Goal: Information Seeking & Learning: Learn about a topic

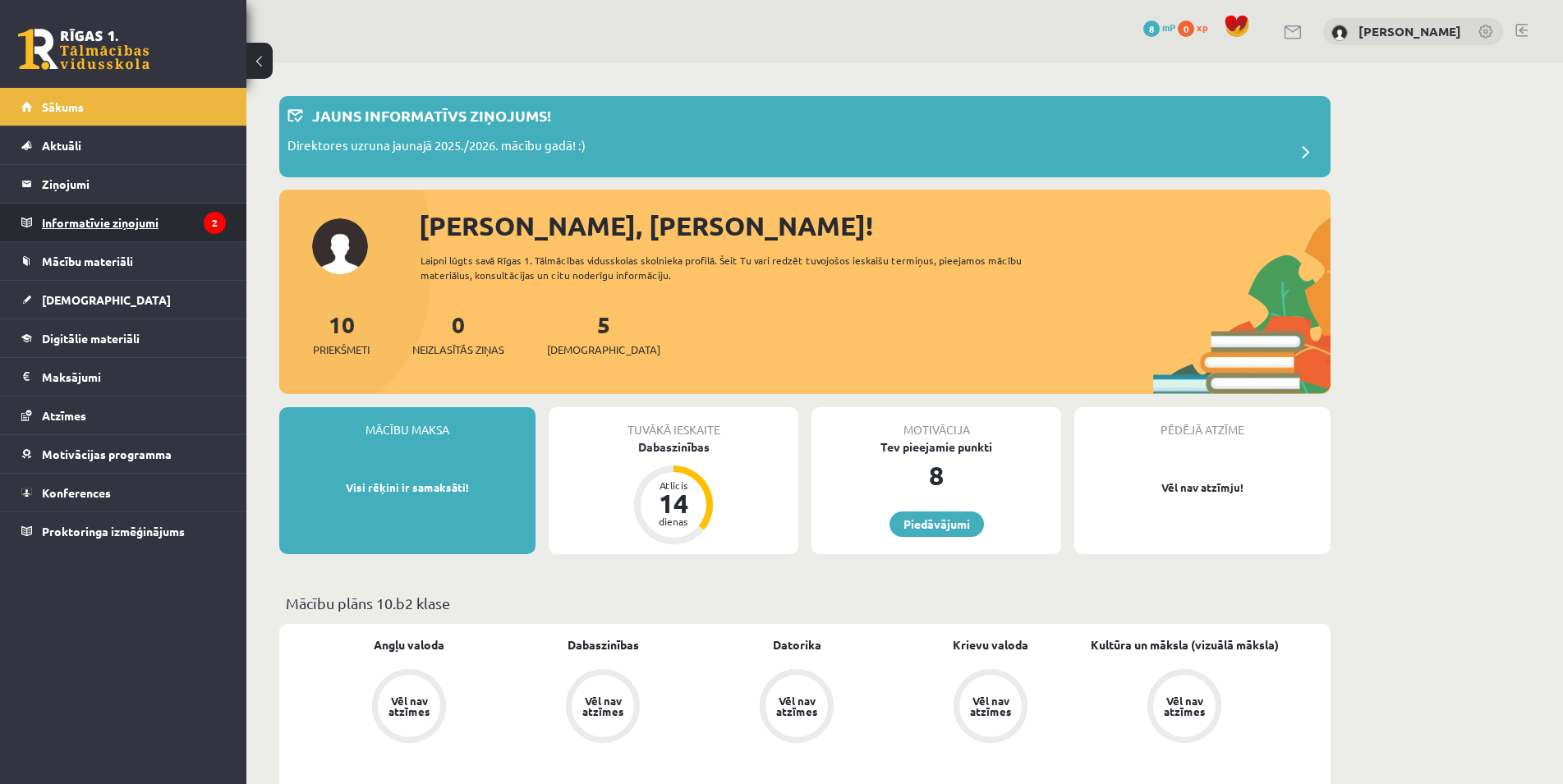
click at [182, 216] on legend "Informatīvie ziņojumi 2" at bounding box center [134, 222] width 184 height 38
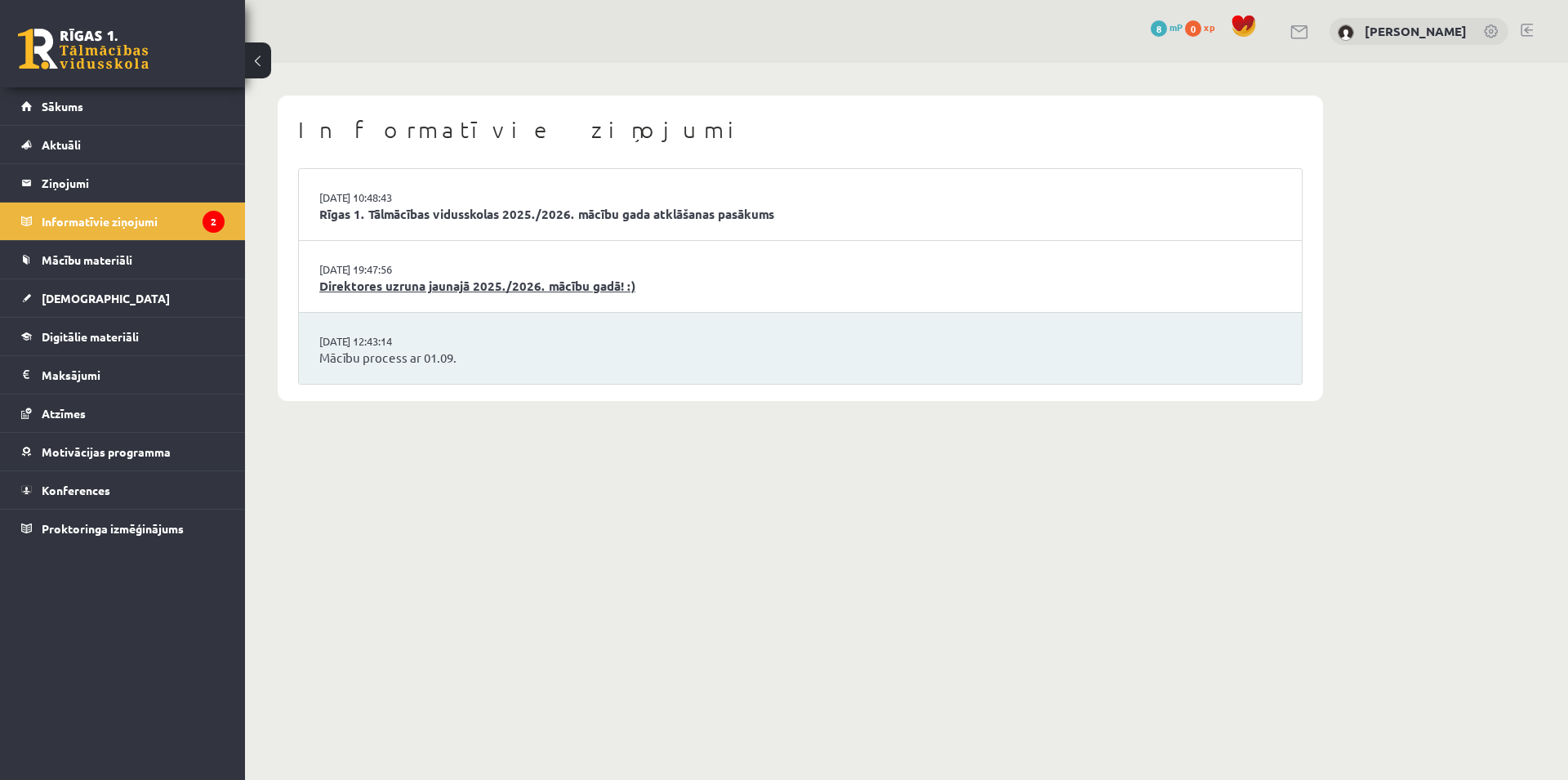
click at [410, 294] on link "Direktores uzruna jaunajā 2025./2026. mācību gadā! :)" at bounding box center [800, 286] width 962 height 19
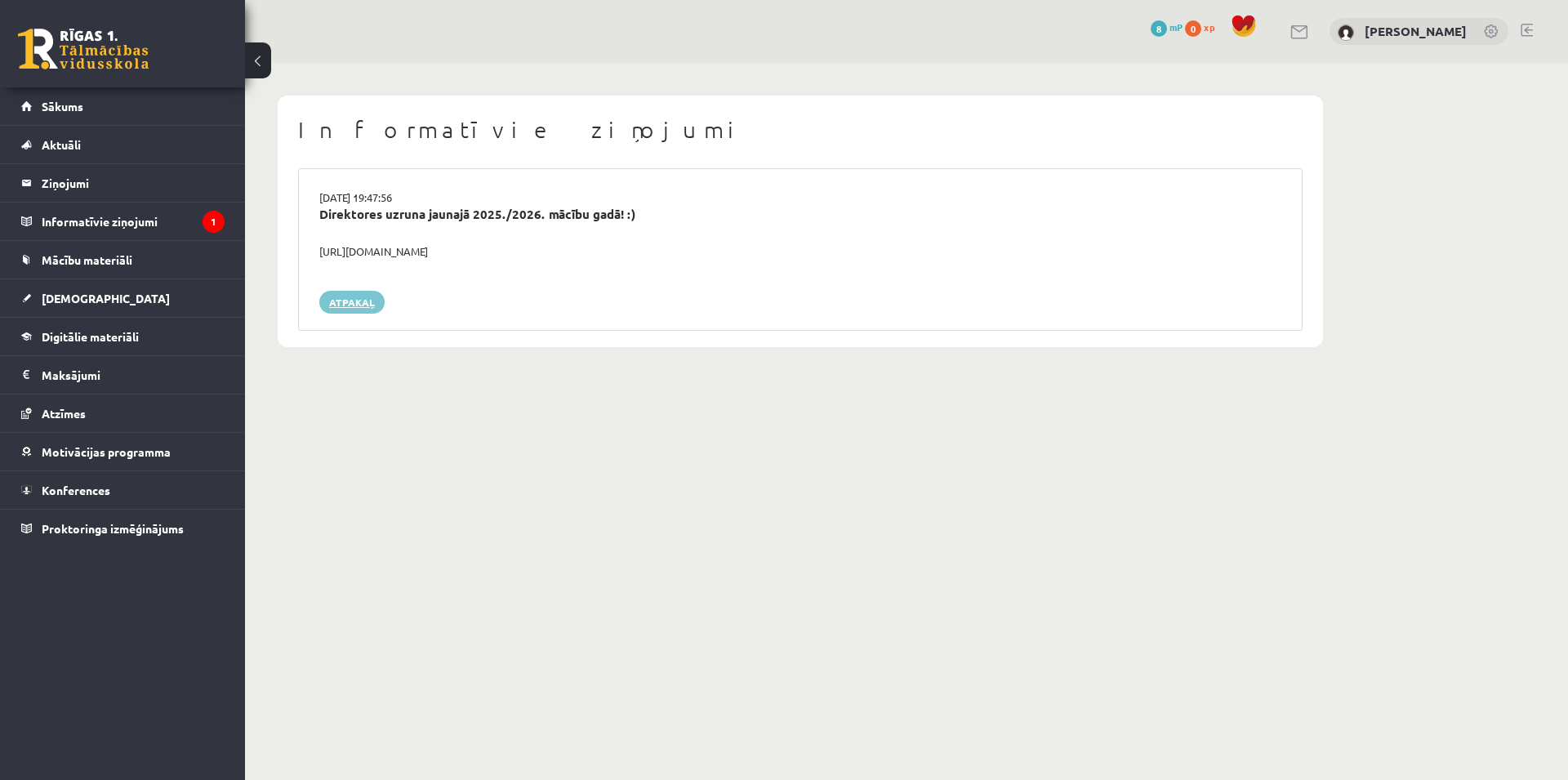
click at [344, 291] on link "Atpakaļ" at bounding box center [351, 302] width 65 height 23
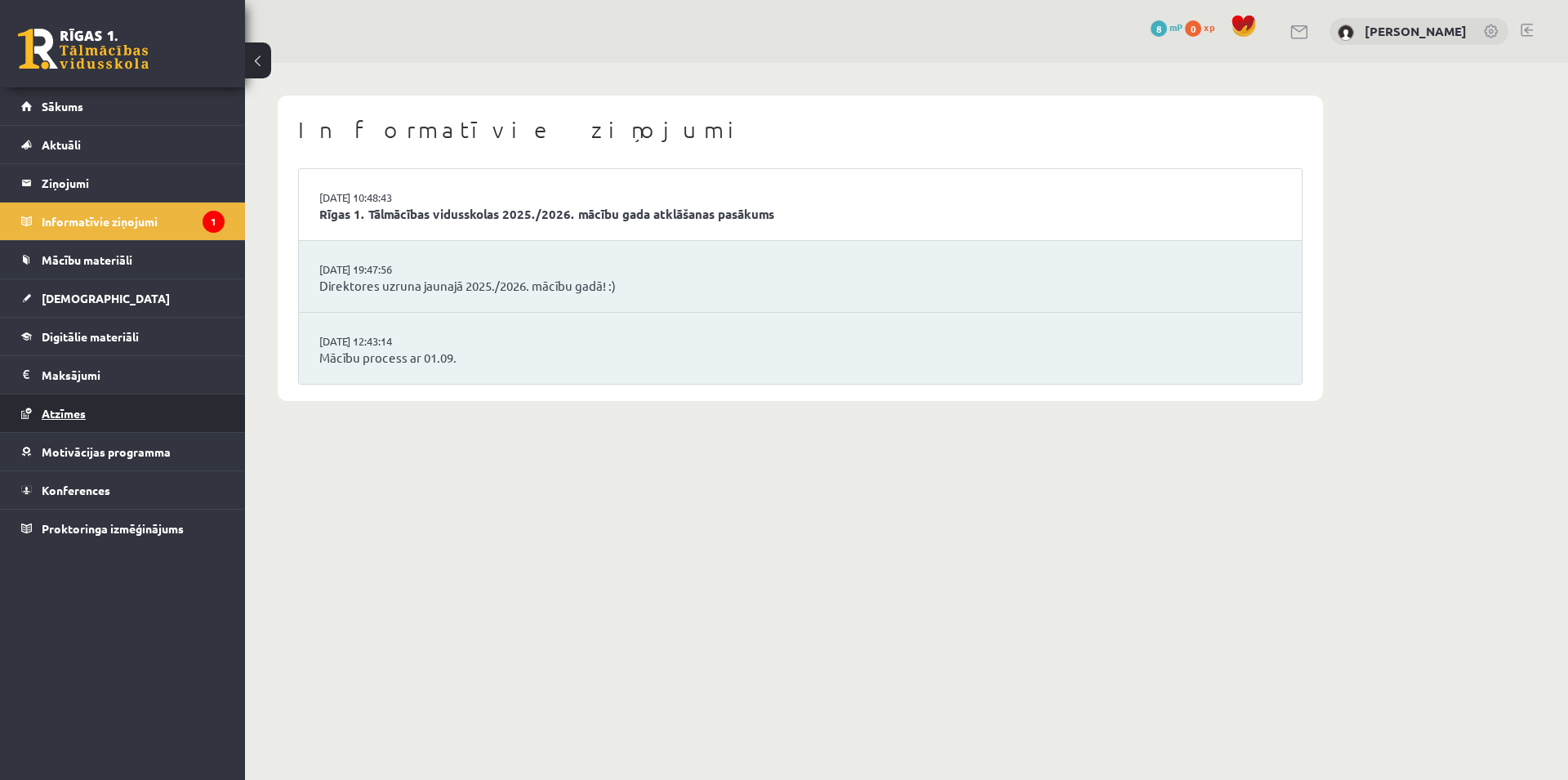
click at [111, 407] on link "Atzīmes" at bounding box center [122, 413] width 203 height 38
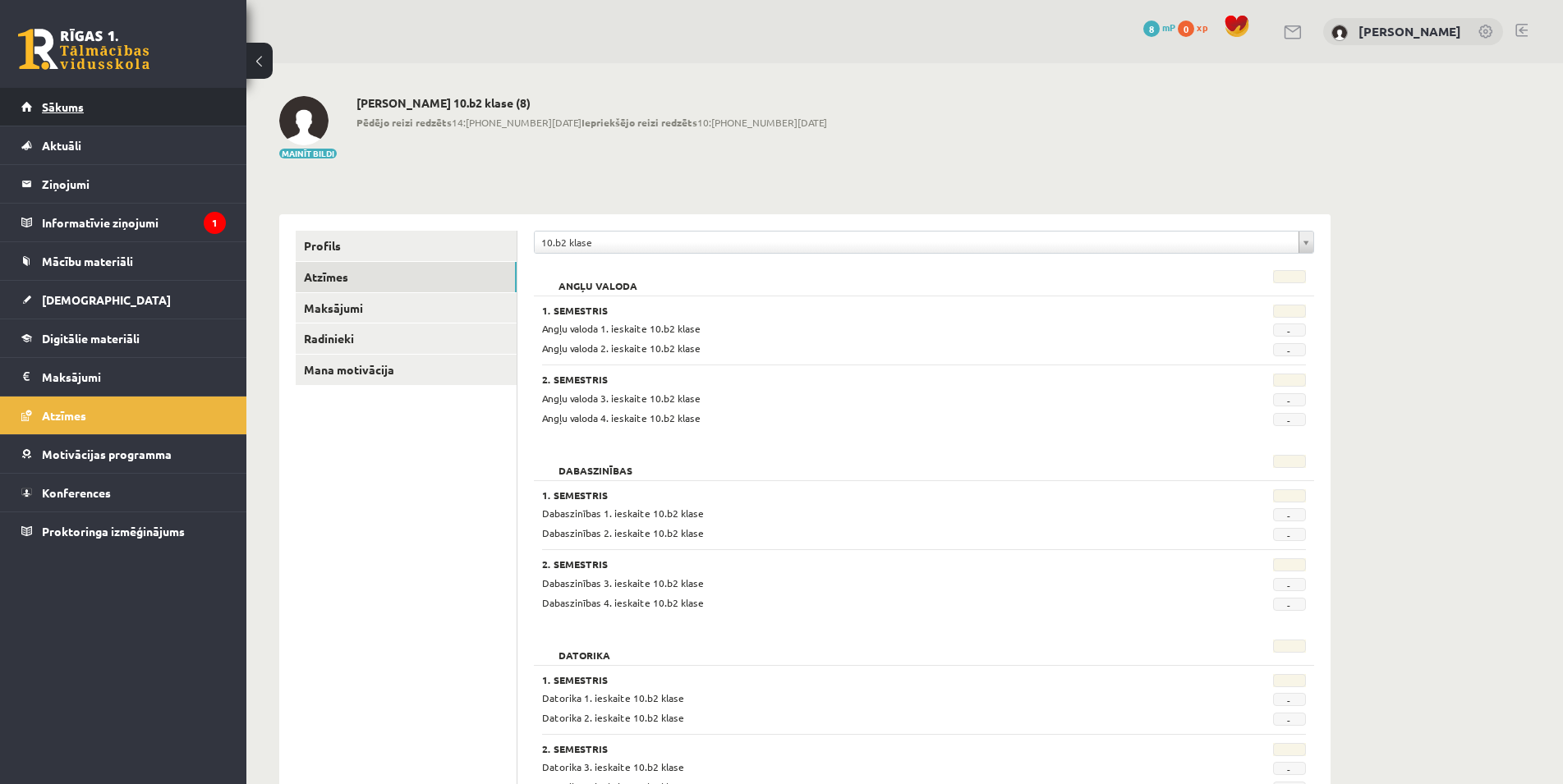
click at [147, 98] on link "Sākums" at bounding box center [123, 106] width 204 height 38
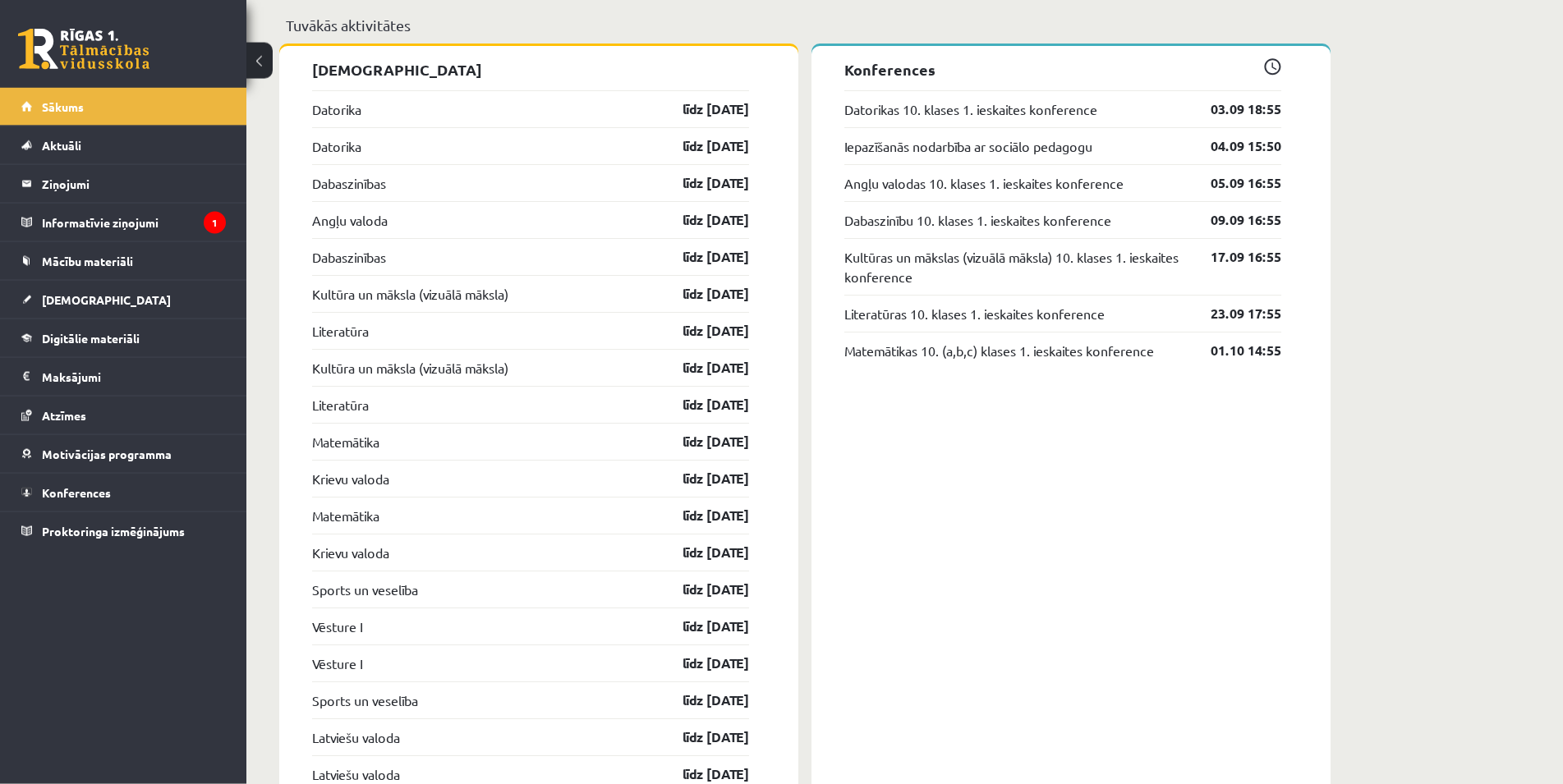
scroll to position [1254, 0]
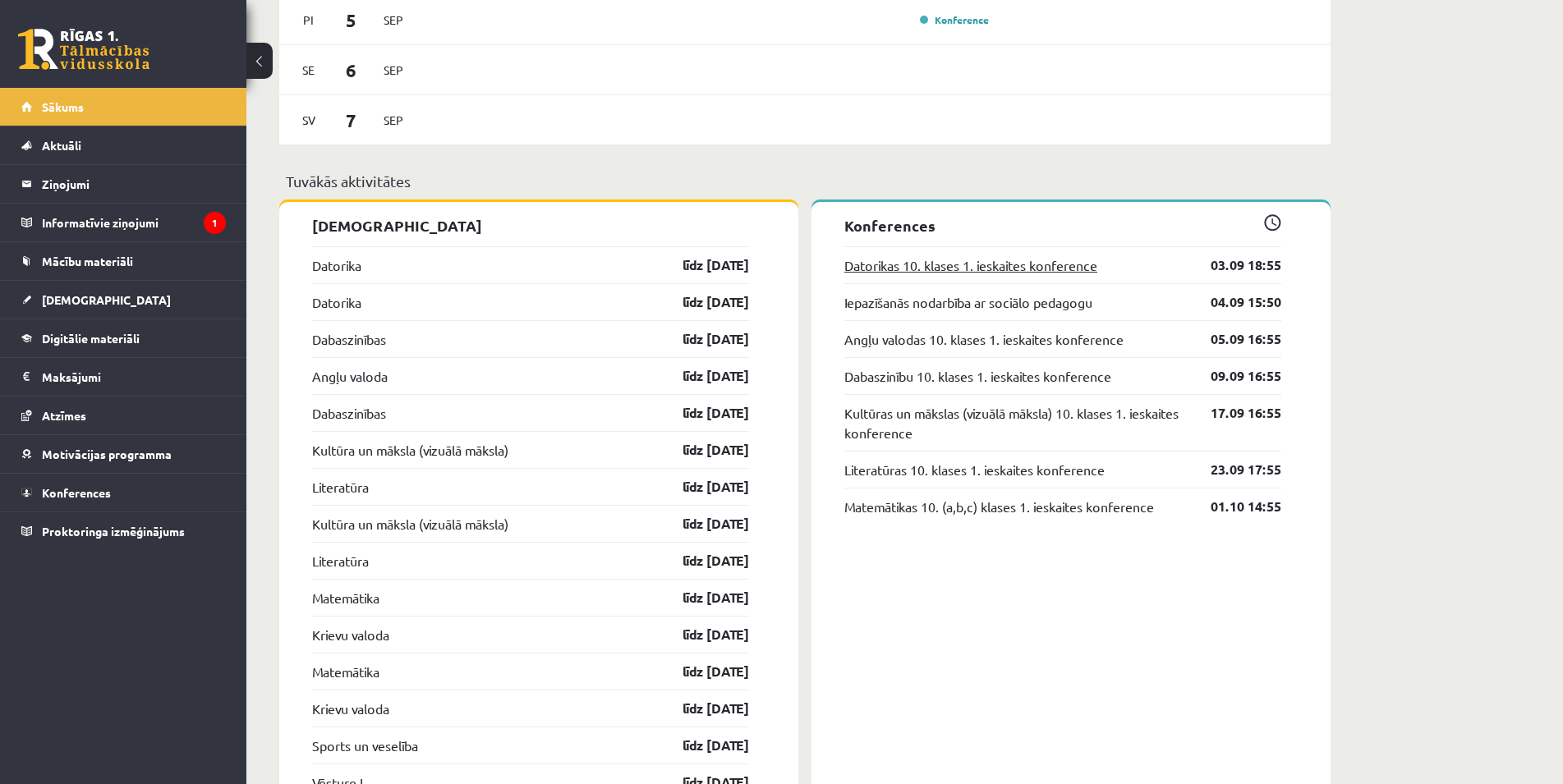
click at [1001, 265] on link "Datorikas 10. klases 1. ieskaites konference" at bounding box center [971, 265] width 253 height 19
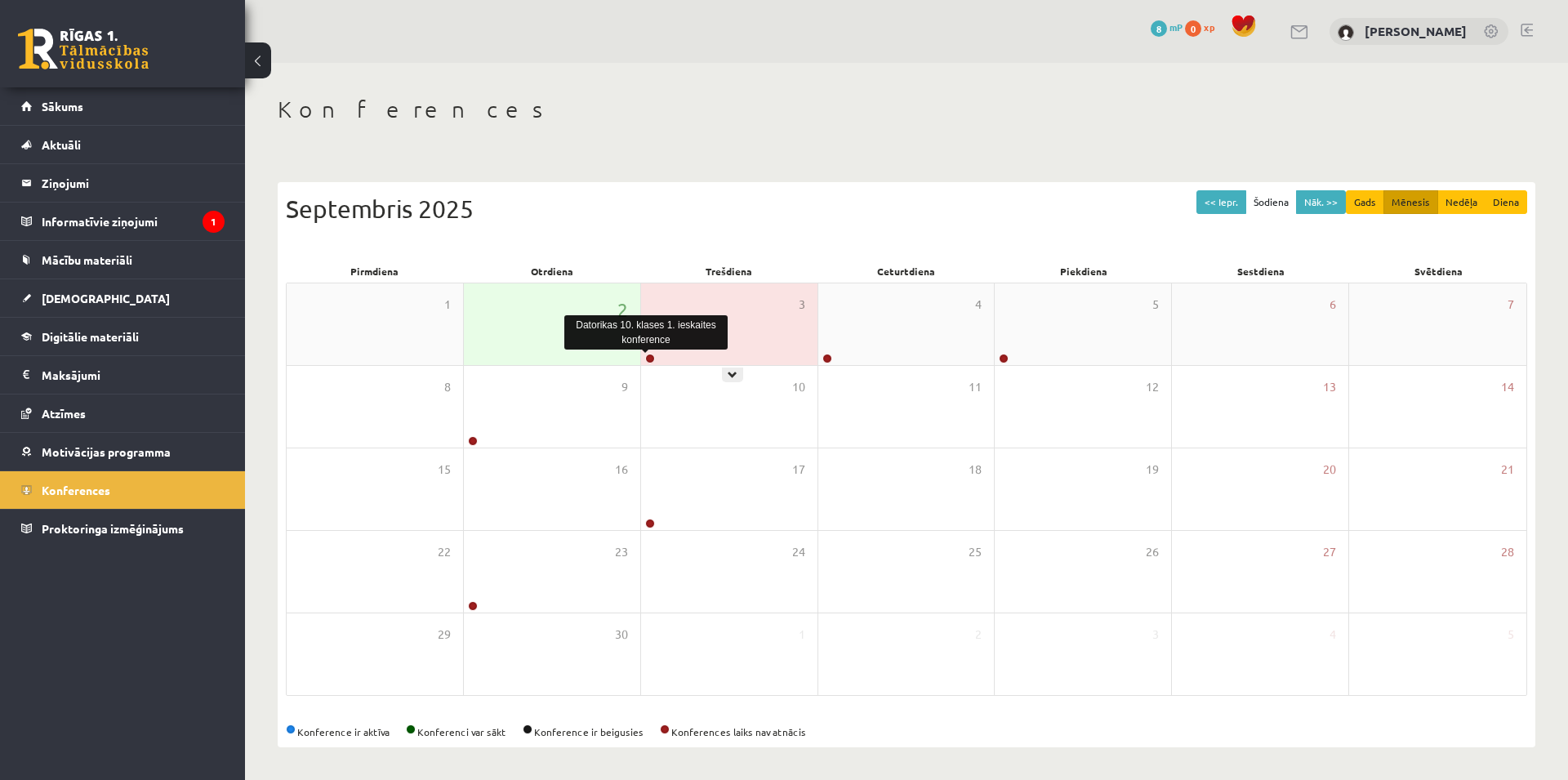
click at [654, 358] on link at bounding box center [650, 358] width 10 height 10
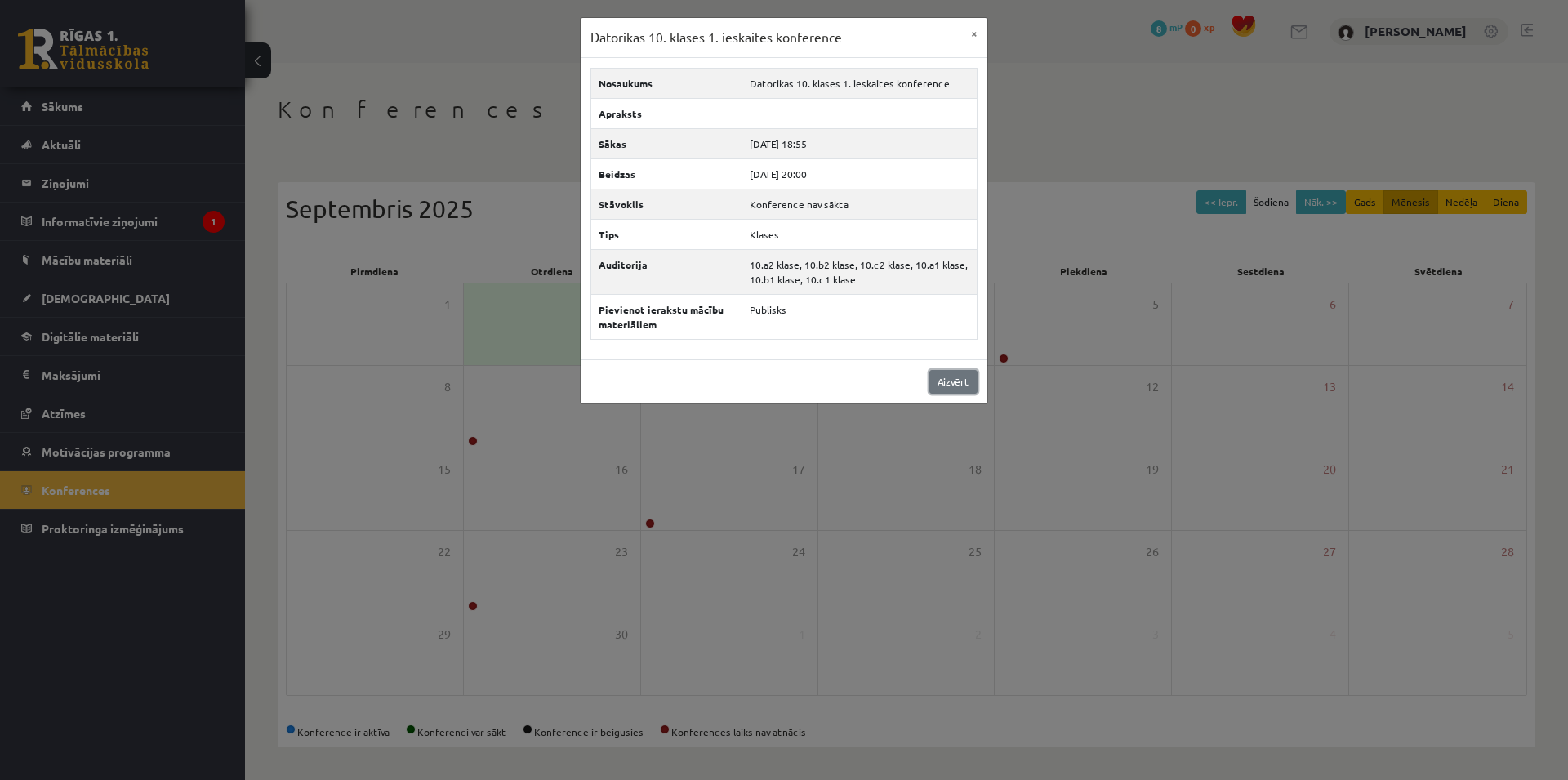
click at [962, 375] on link "Aizvērt" at bounding box center [953, 381] width 48 height 24
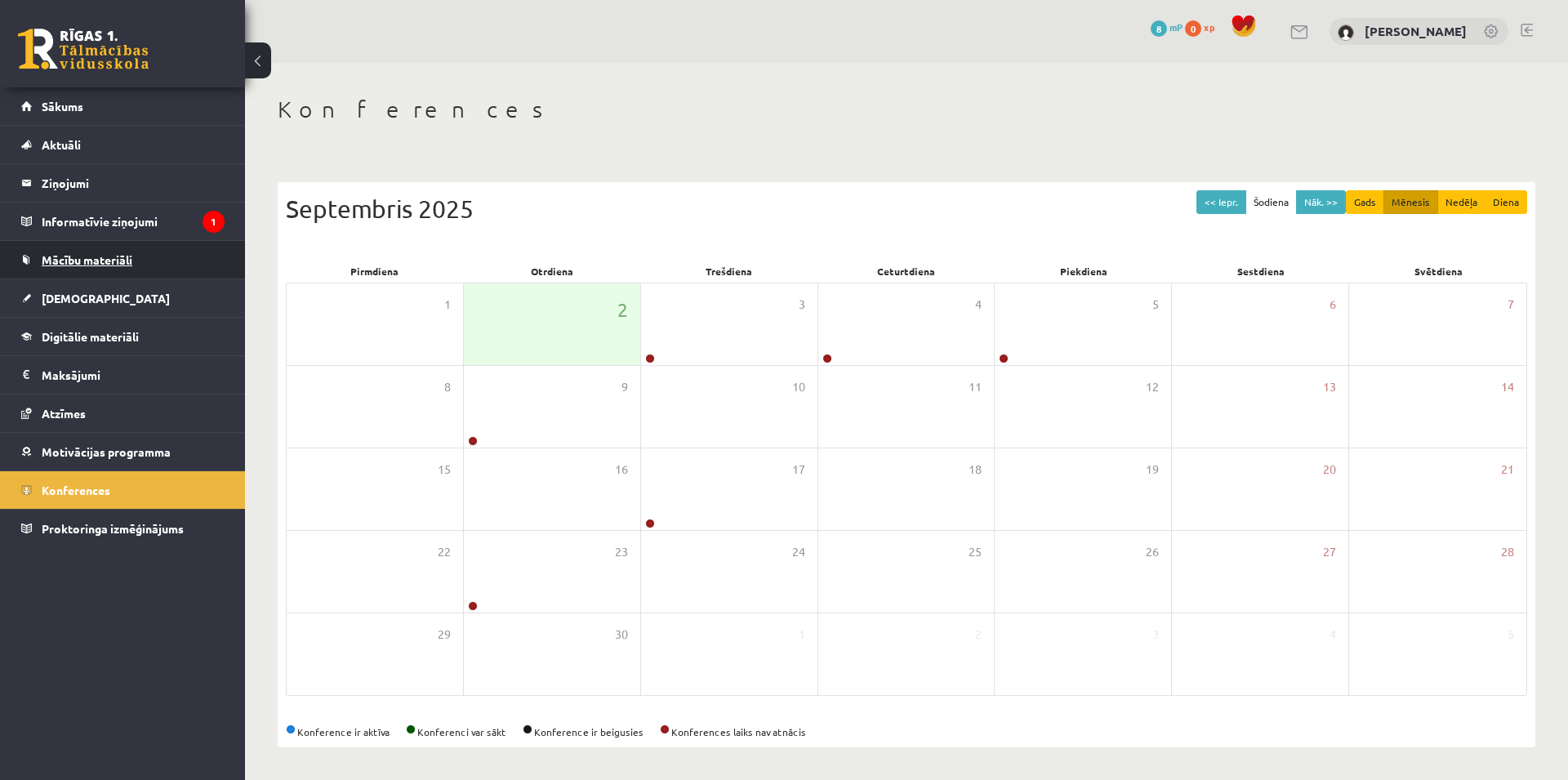
click at [109, 258] on span "Mācību materiāli" at bounding box center [87, 259] width 91 height 15
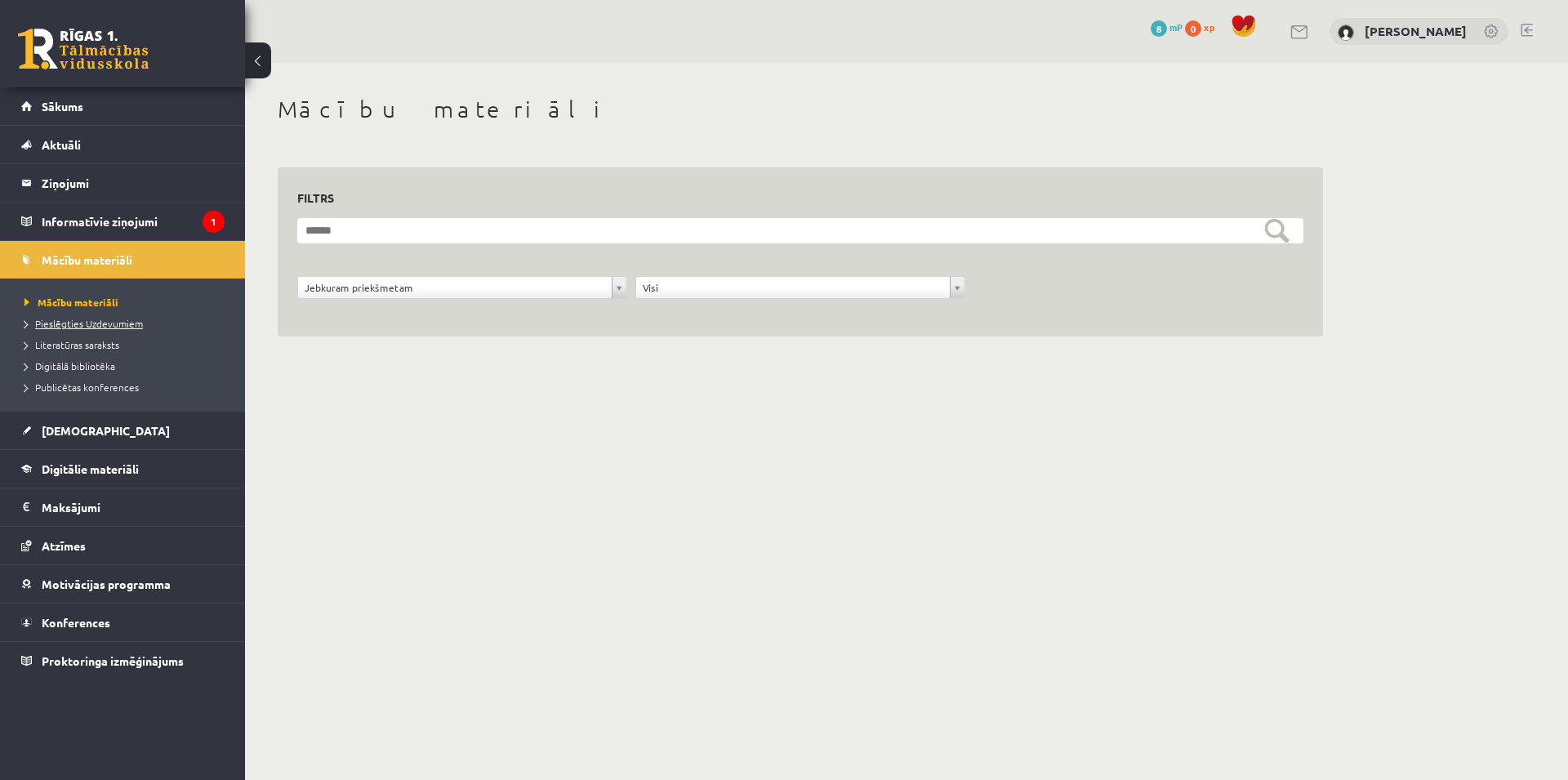
click at [131, 325] on span "Pieslēgties Uzdevumiem" at bounding box center [84, 323] width 119 height 13
click at [72, 432] on span "[DEMOGRAPHIC_DATA]" at bounding box center [106, 430] width 128 height 15
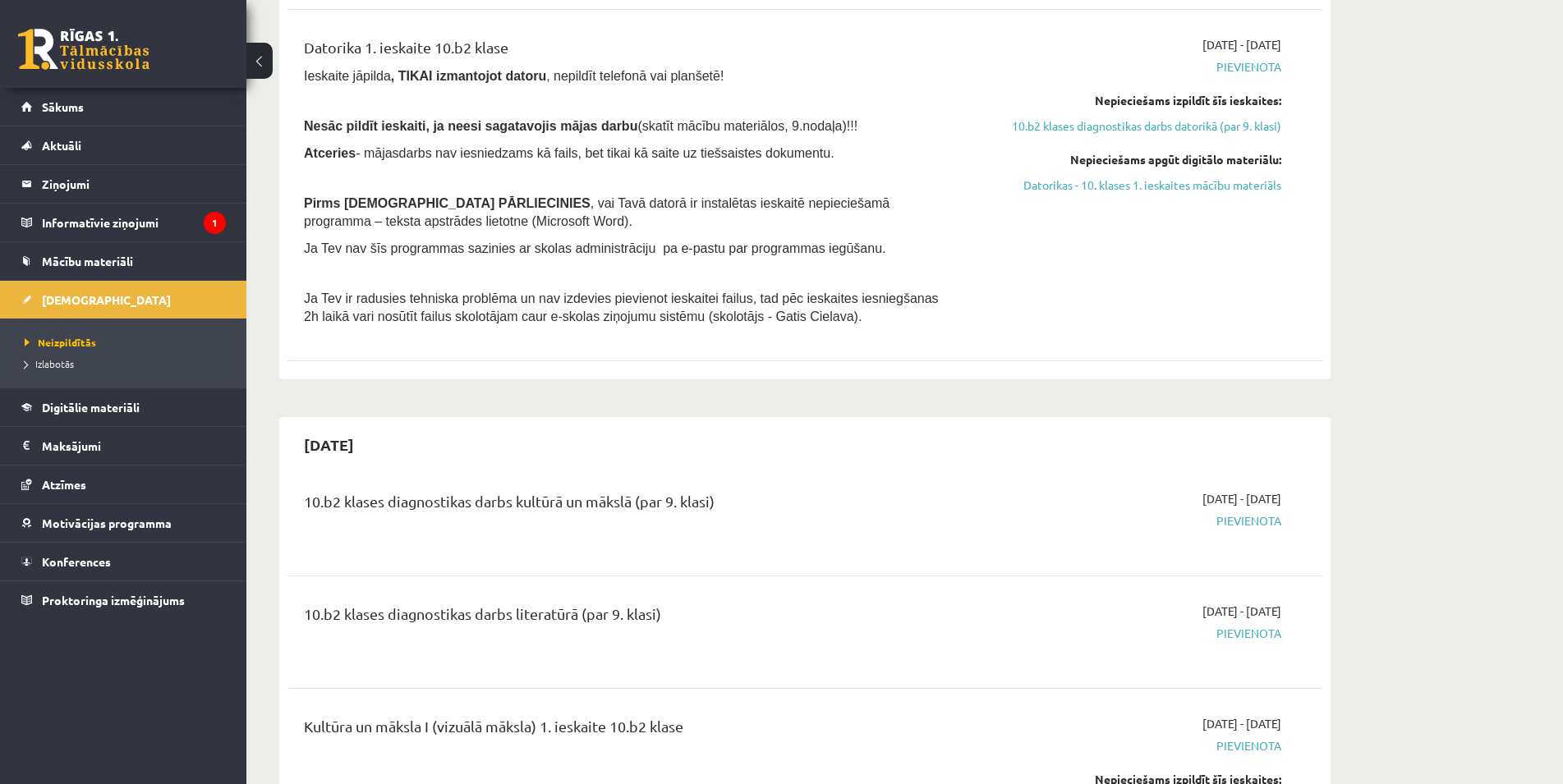
scroll to position [1005, 0]
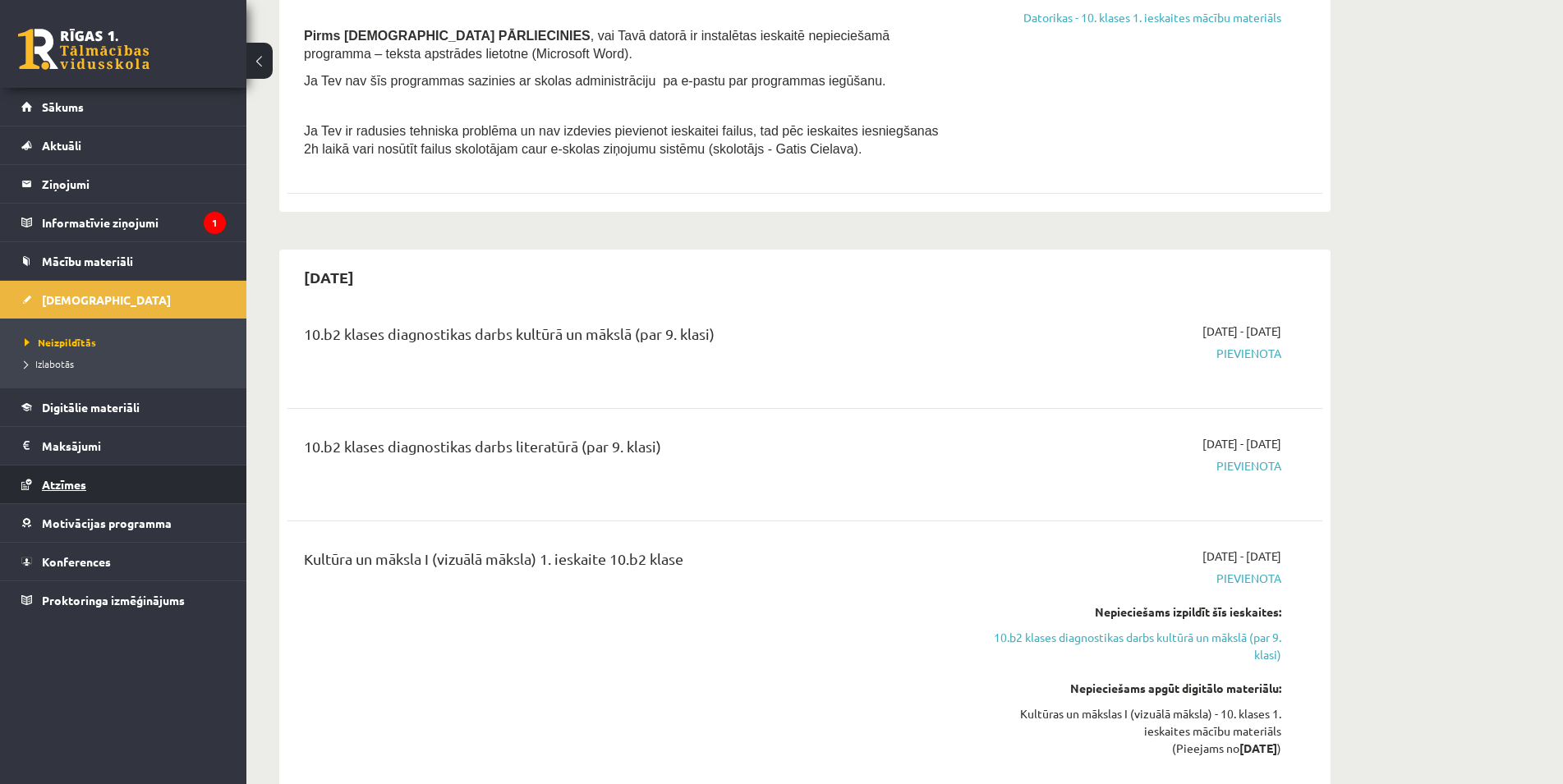
click at [60, 479] on span "Atzīmes" at bounding box center [64, 484] width 45 height 15
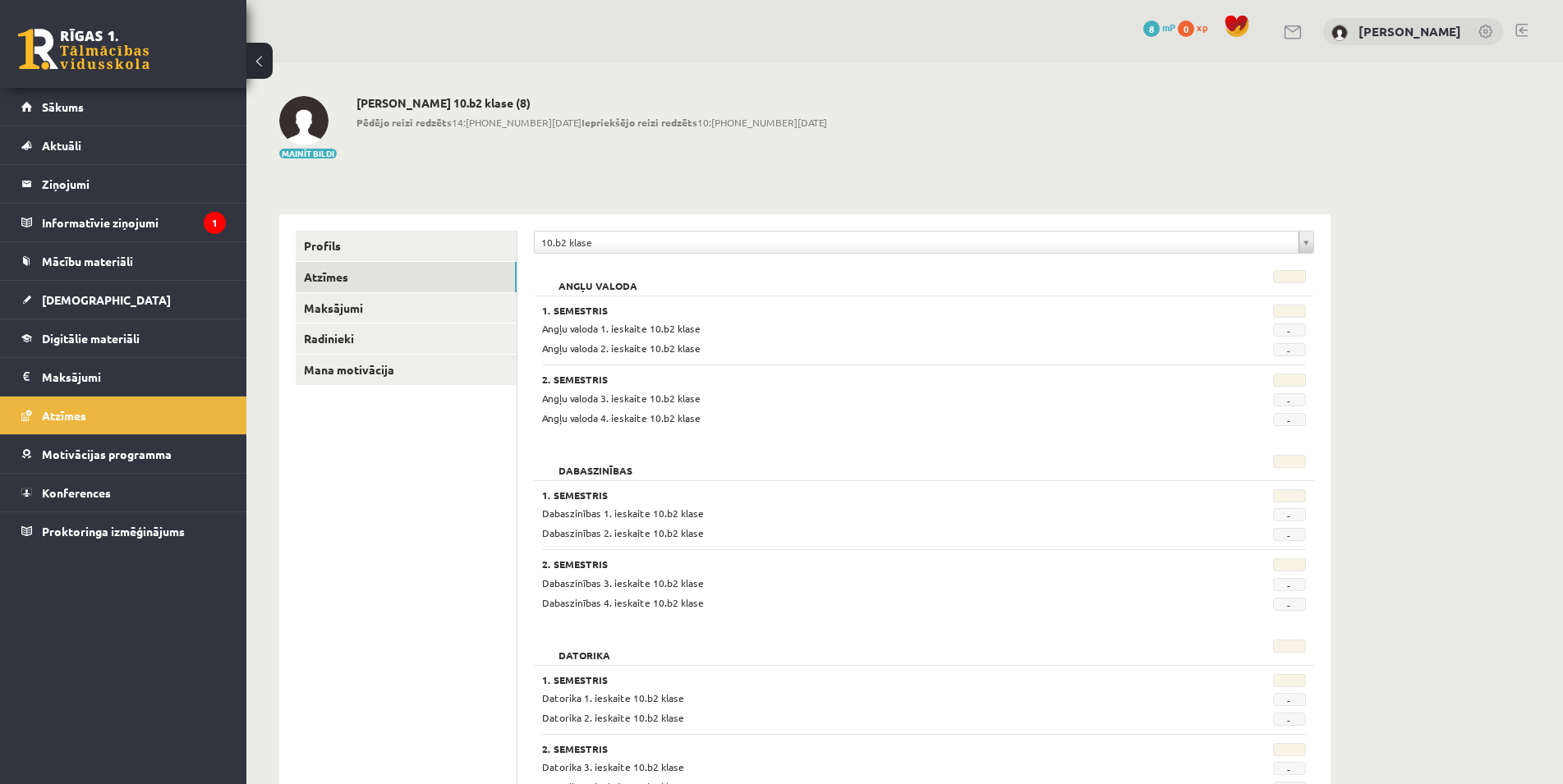
click at [527, 99] on h2 "Kristers Raginskis 10.b2 klase (8)" at bounding box center [591, 103] width 471 height 14
click at [80, 149] on span "Aktuāli" at bounding box center [61, 145] width 39 height 15
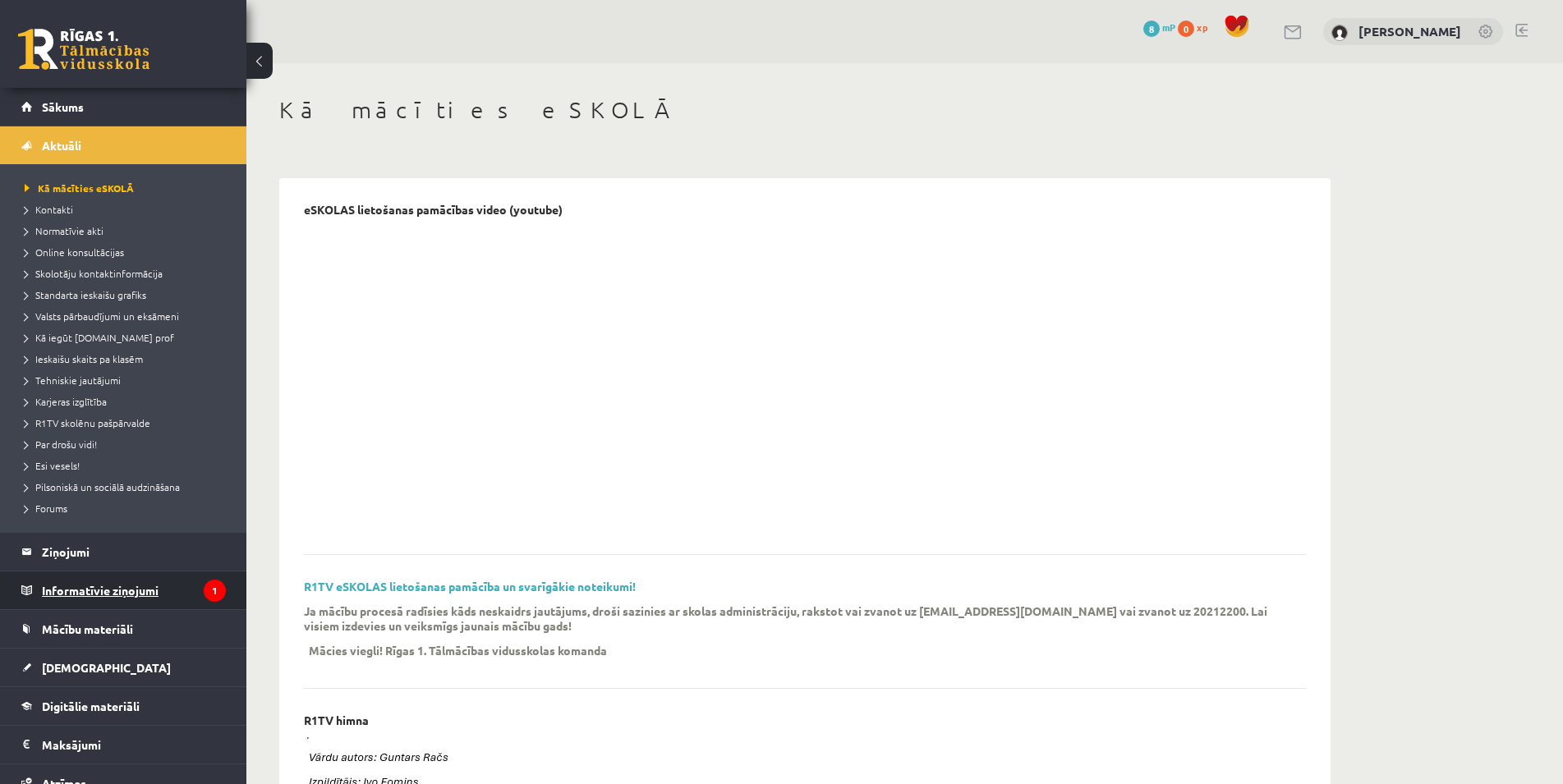
click at [96, 598] on legend "Informatīvie ziņojumi 1" at bounding box center [134, 590] width 184 height 38
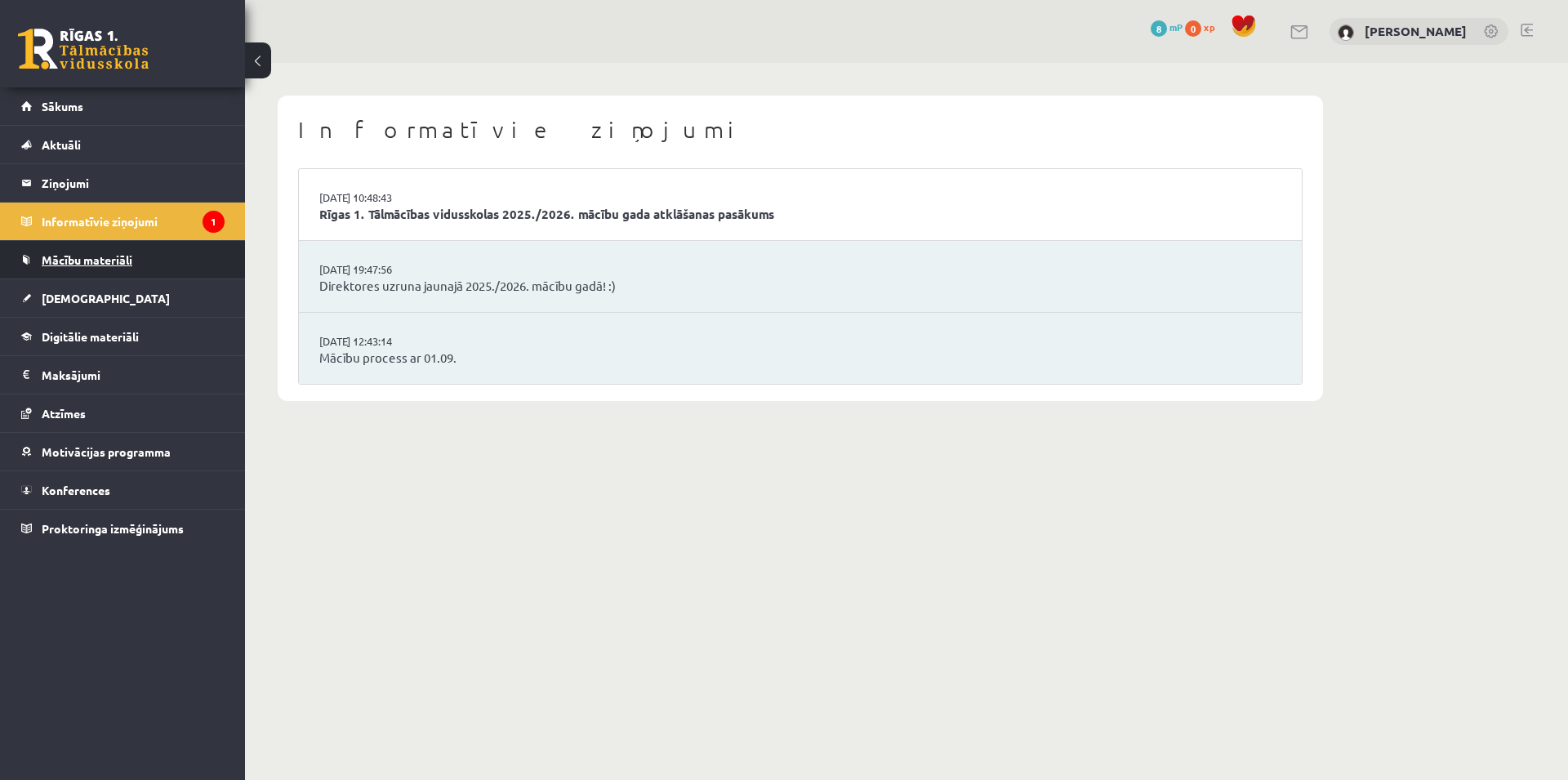
click at [72, 261] on span "Mācību materiāli" at bounding box center [87, 259] width 91 height 15
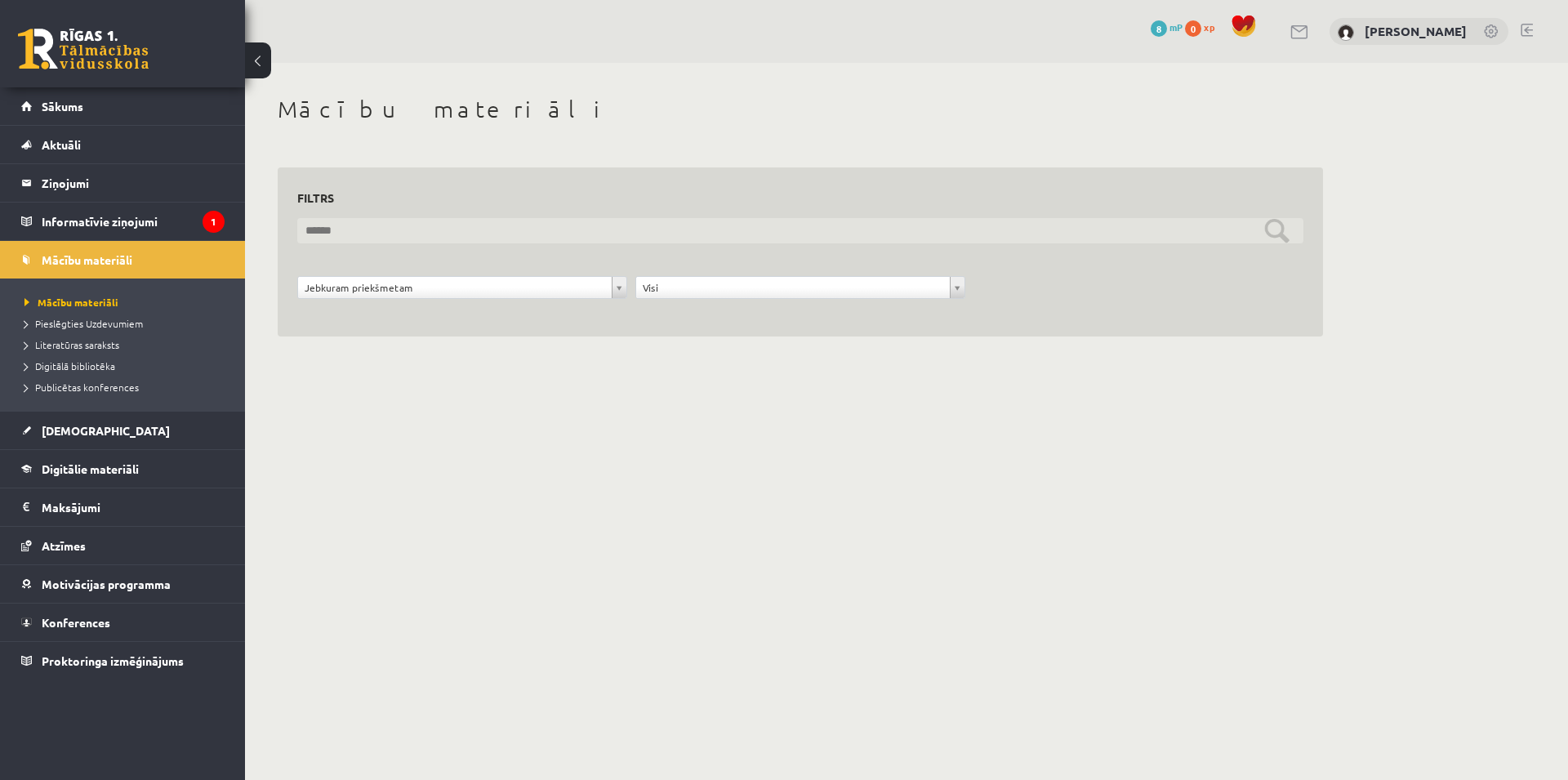
click at [373, 230] on input "text" at bounding box center [801, 230] width 1006 height 25
click at [373, 229] on input "text" at bounding box center [801, 230] width 1006 height 25
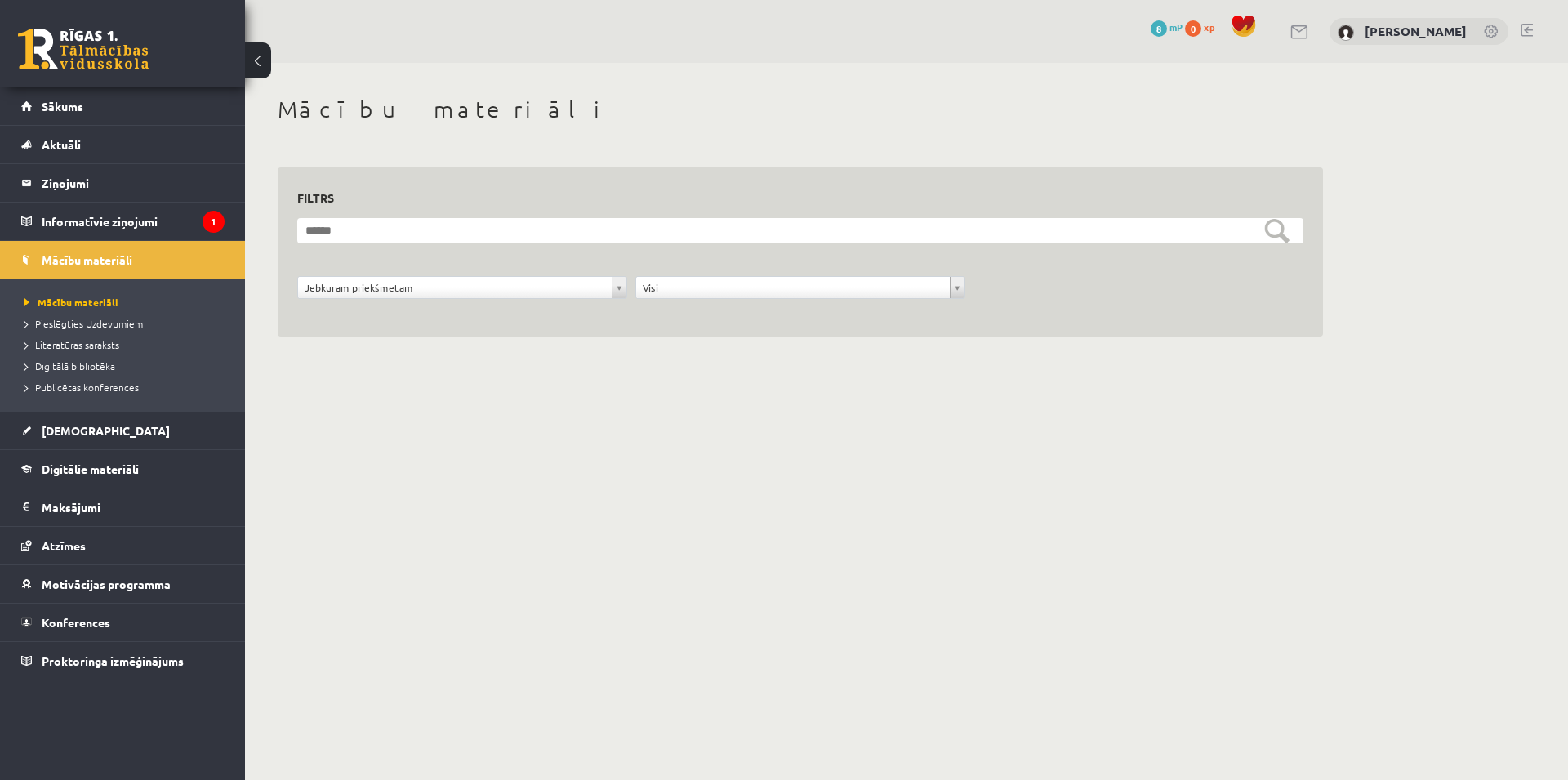
click at [366, 277] on div "Jebkuram priekšmetam" at bounding box center [462, 288] width 330 height 23
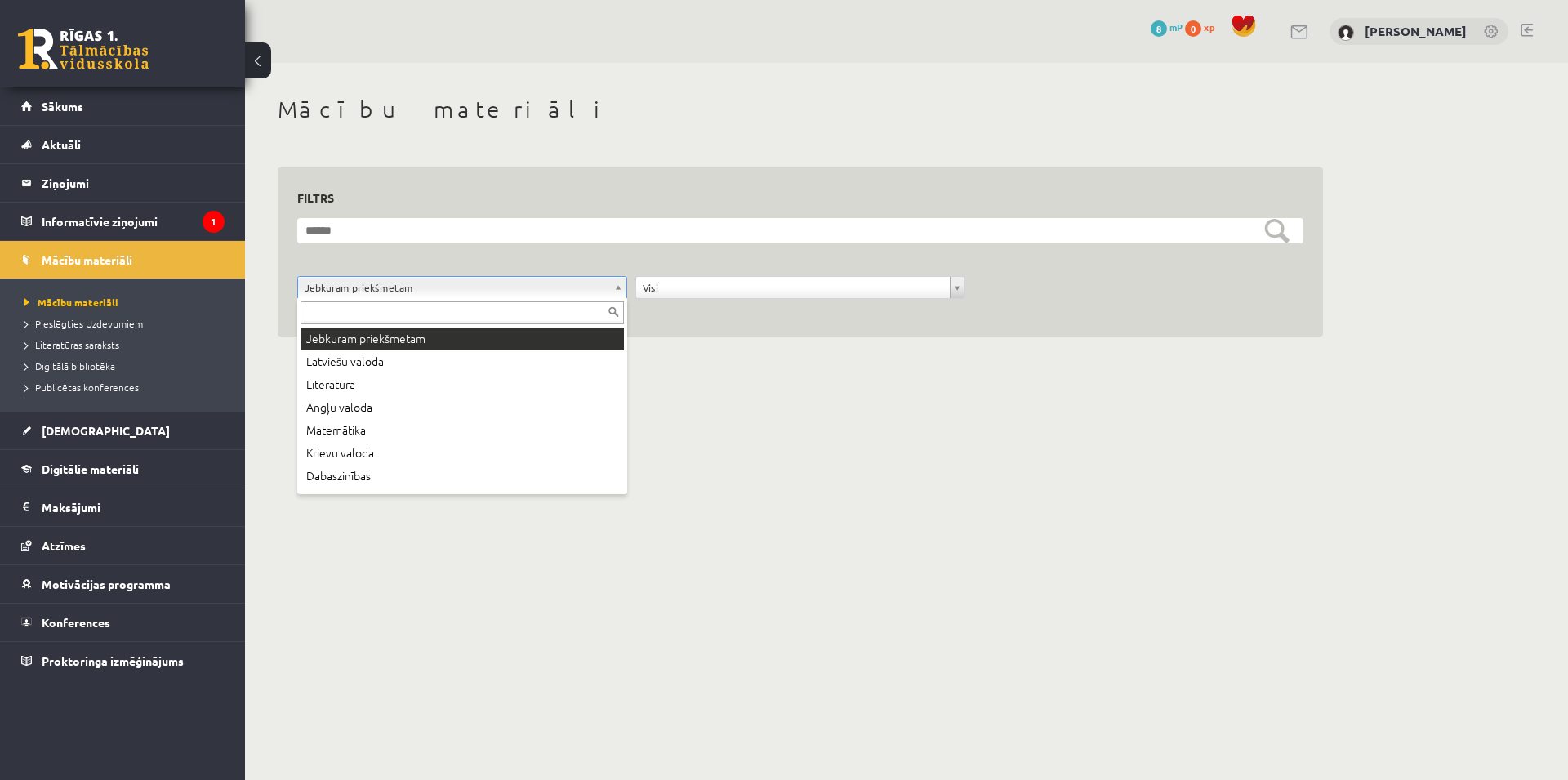
click at [363, 291] on body "0 Dāvanas 8 mP 0 xp Kristers Raginskis Sākums Aktuāli Kā mācīties eSKOLĀ Kontak…" at bounding box center [784, 390] width 1568 height 780
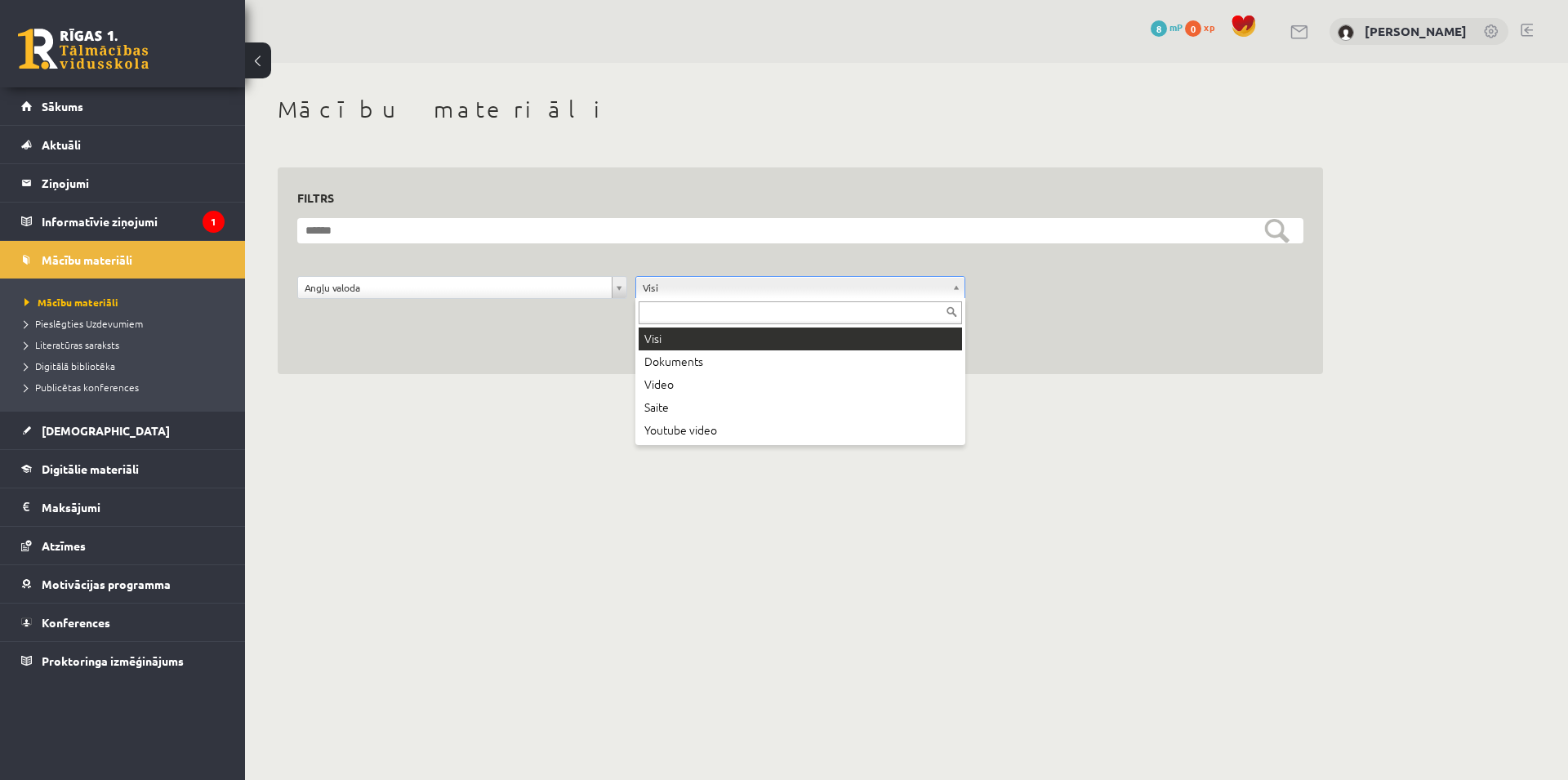
click at [736, 287] on body "0 Dāvanas 8 mP 0 xp Kristers Raginskis Sākums Aktuāli Kā mācīties eSKOLĀ Kontak…" at bounding box center [784, 390] width 1568 height 780
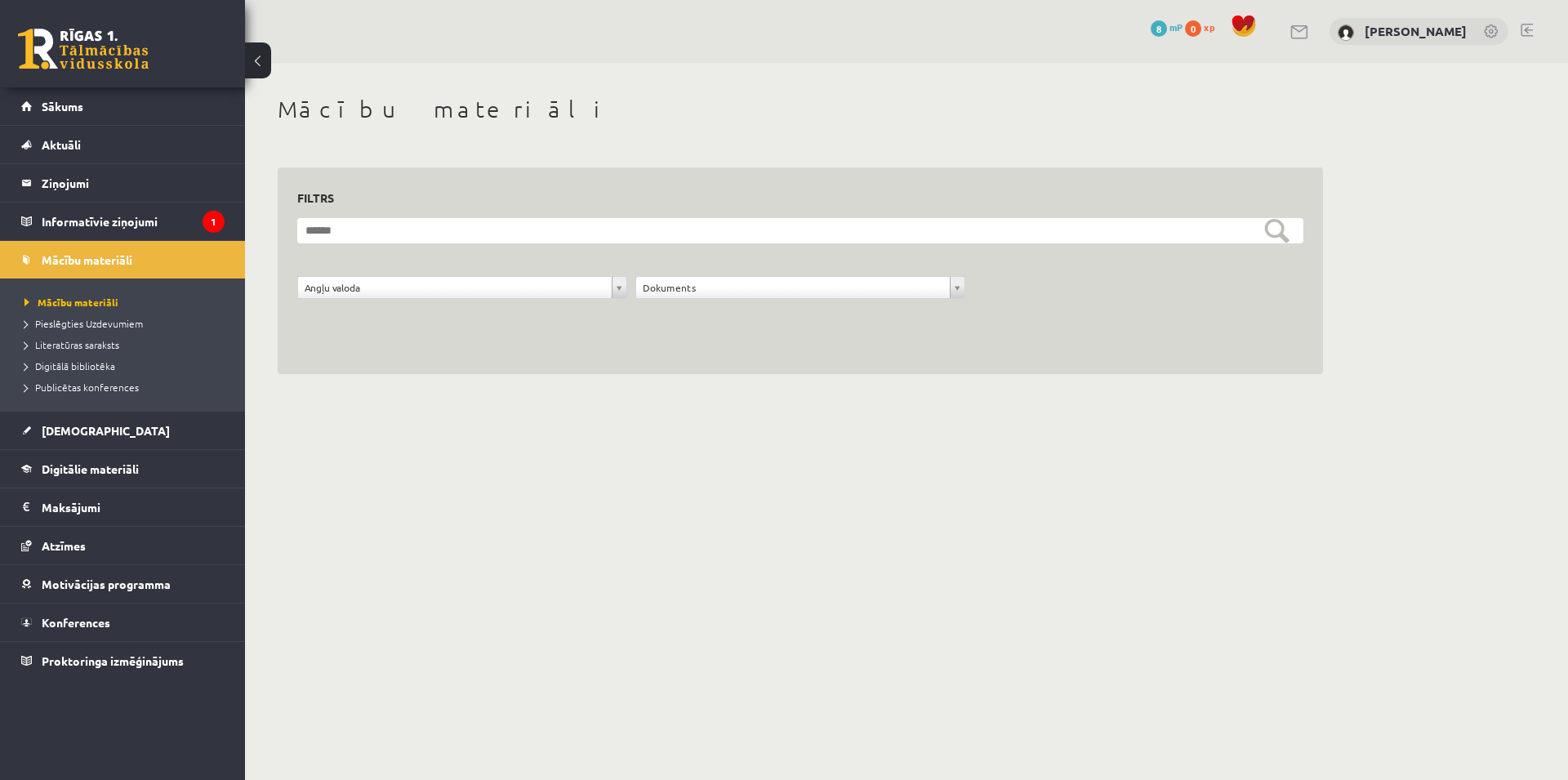
click at [389, 421] on body "0 Dāvanas 8 mP 0 xp Kristers Raginskis Sākums Aktuāli Kā mācīties eSKOLĀ Kontak…" at bounding box center [784, 390] width 1568 height 780
click at [515, 428] on body "0 Dāvanas 8 mP 0 xp Kristers Raginskis Sākums Aktuāli Kā mācīties eSKOLĀ Kontak…" at bounding box center [784, 390] width 1568 height 780
click at [106, 363] on span "Digitālā bibliotēka" at bounding box center [70, 366] width 91 height 13
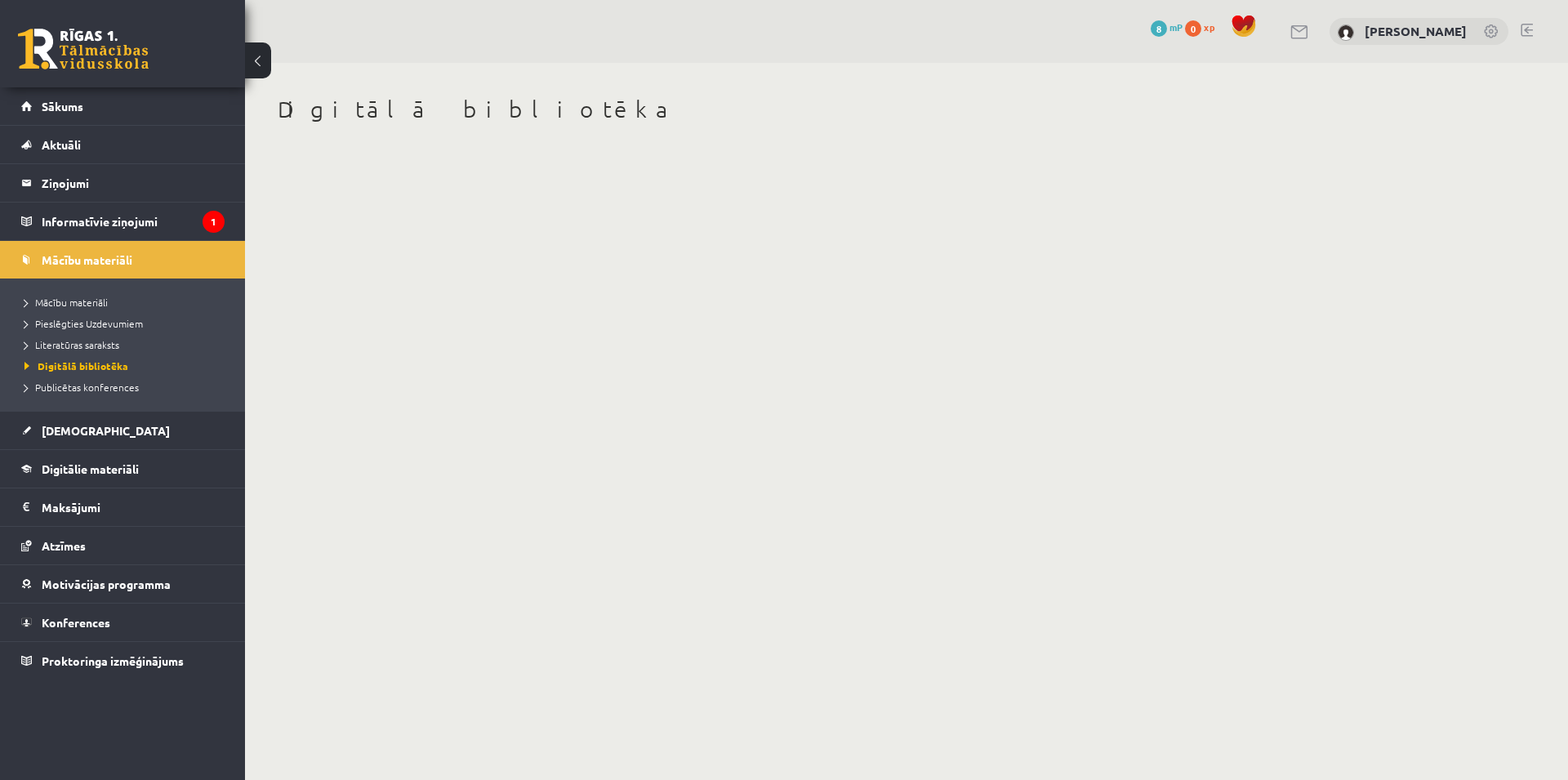
click at [83, 84] on div "0 Dāvanas 8 mP 0 xp" at bounding box center [122, 44] width 245 height 87
click at [84, 104] on link "Sākums" at bounding box center [122, 106] width 203 height 38
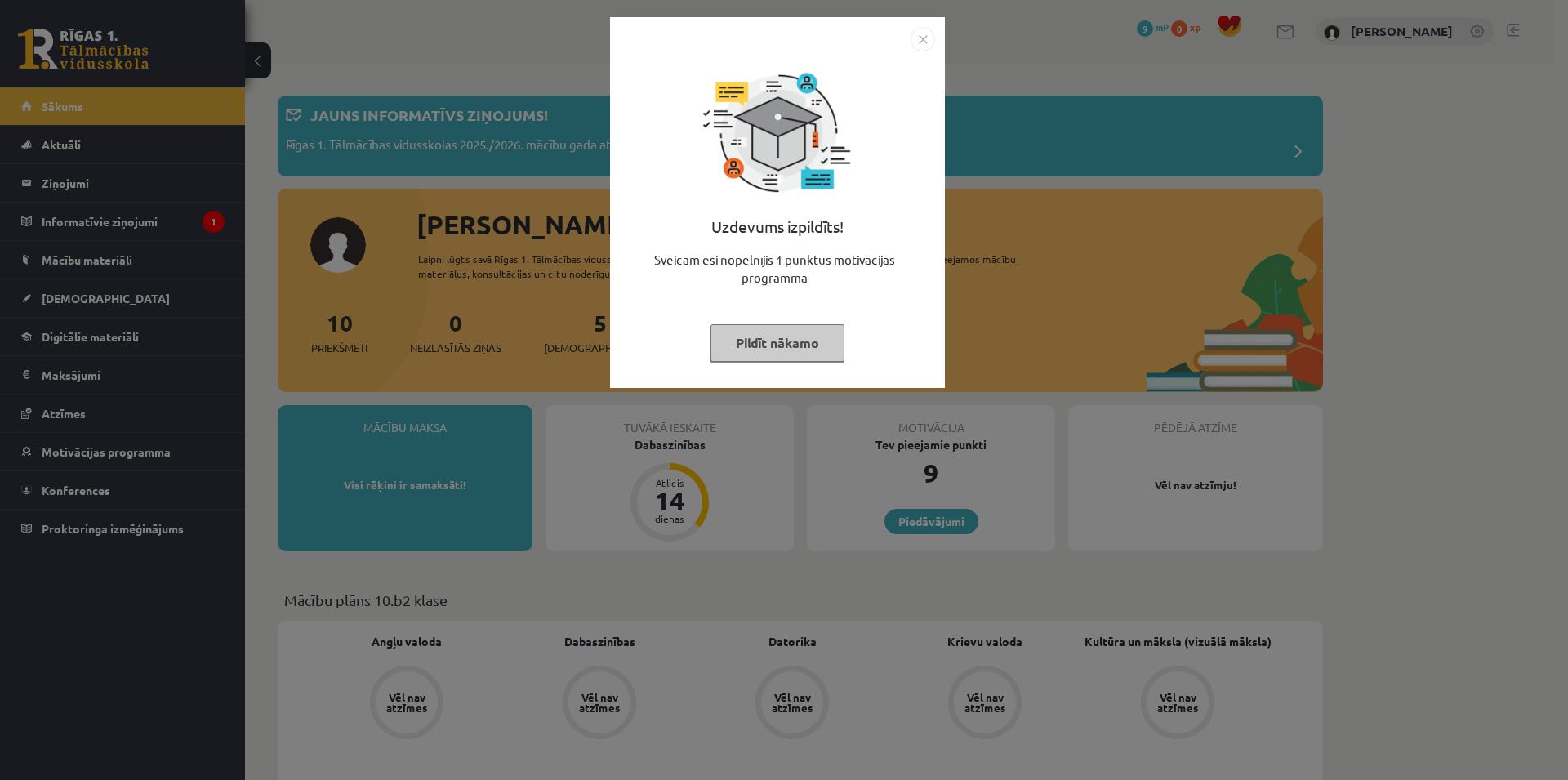
click at [923, 38] on img "Close" at bounding box center [923, 39] width 24 height 24
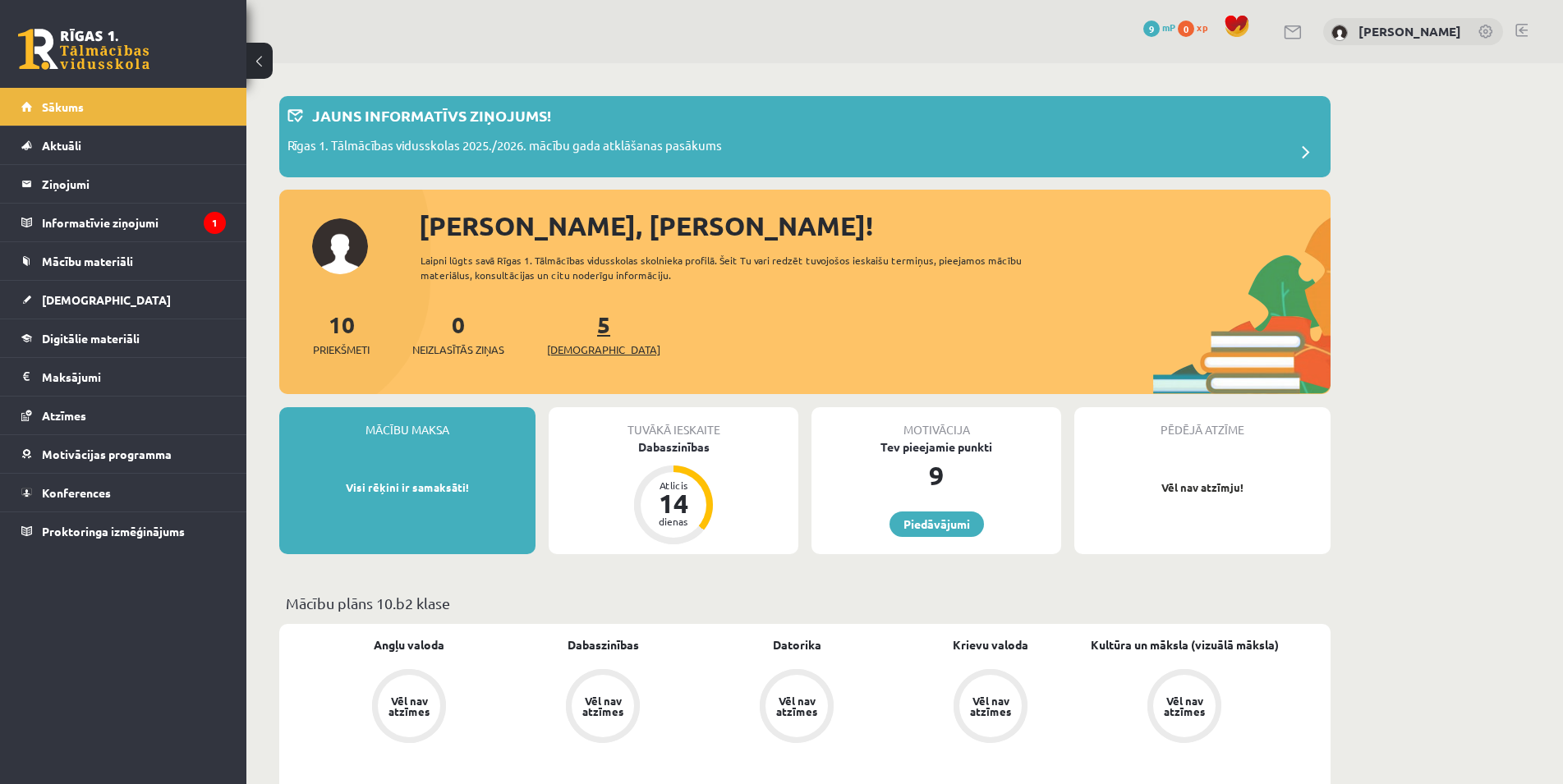
click at [573, 346] on span "[DEMOGRAPHIC_DATA]" at bounding box center [603, 350] width 113 height 17
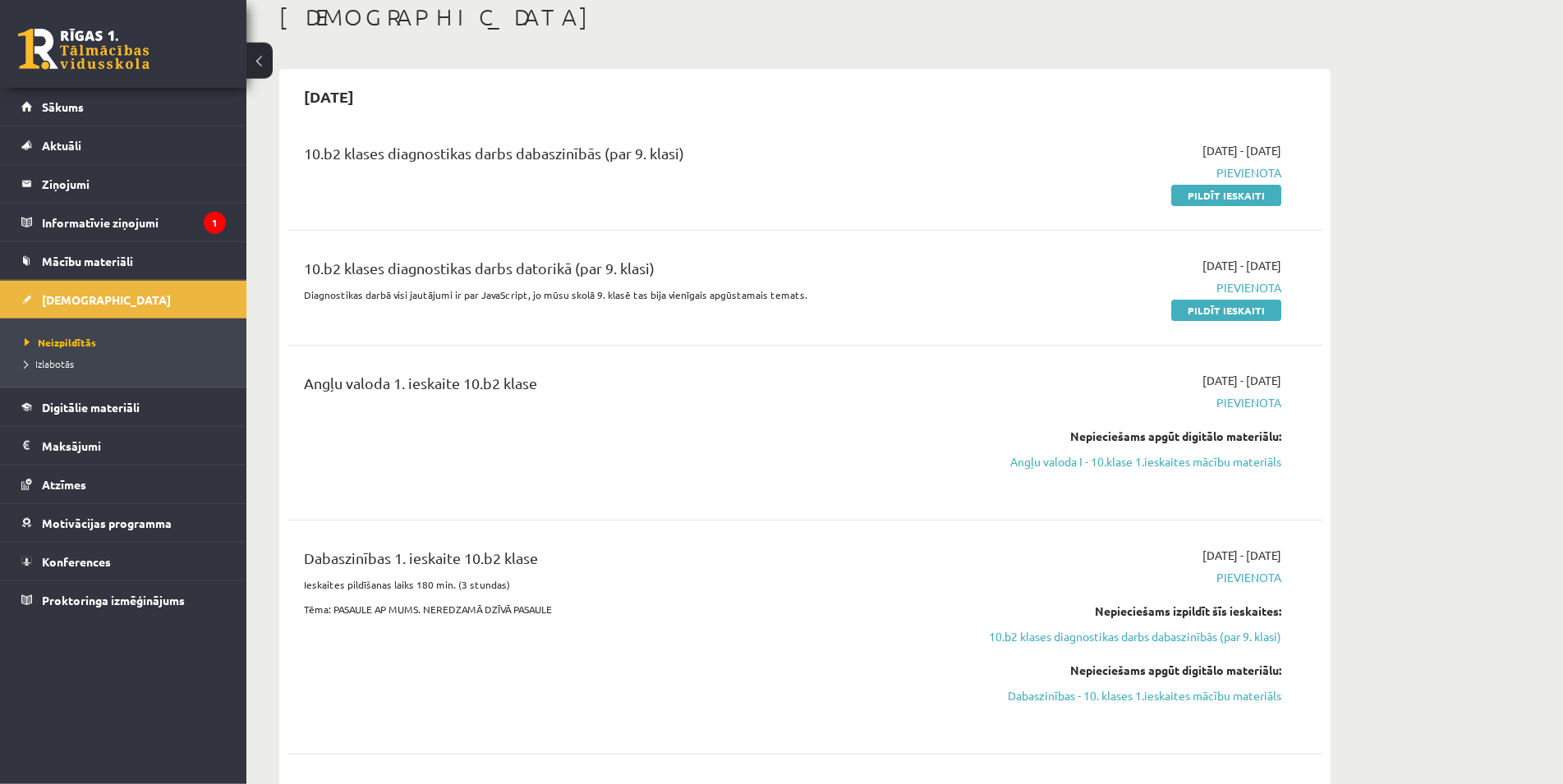
scroll to position [252, 0]
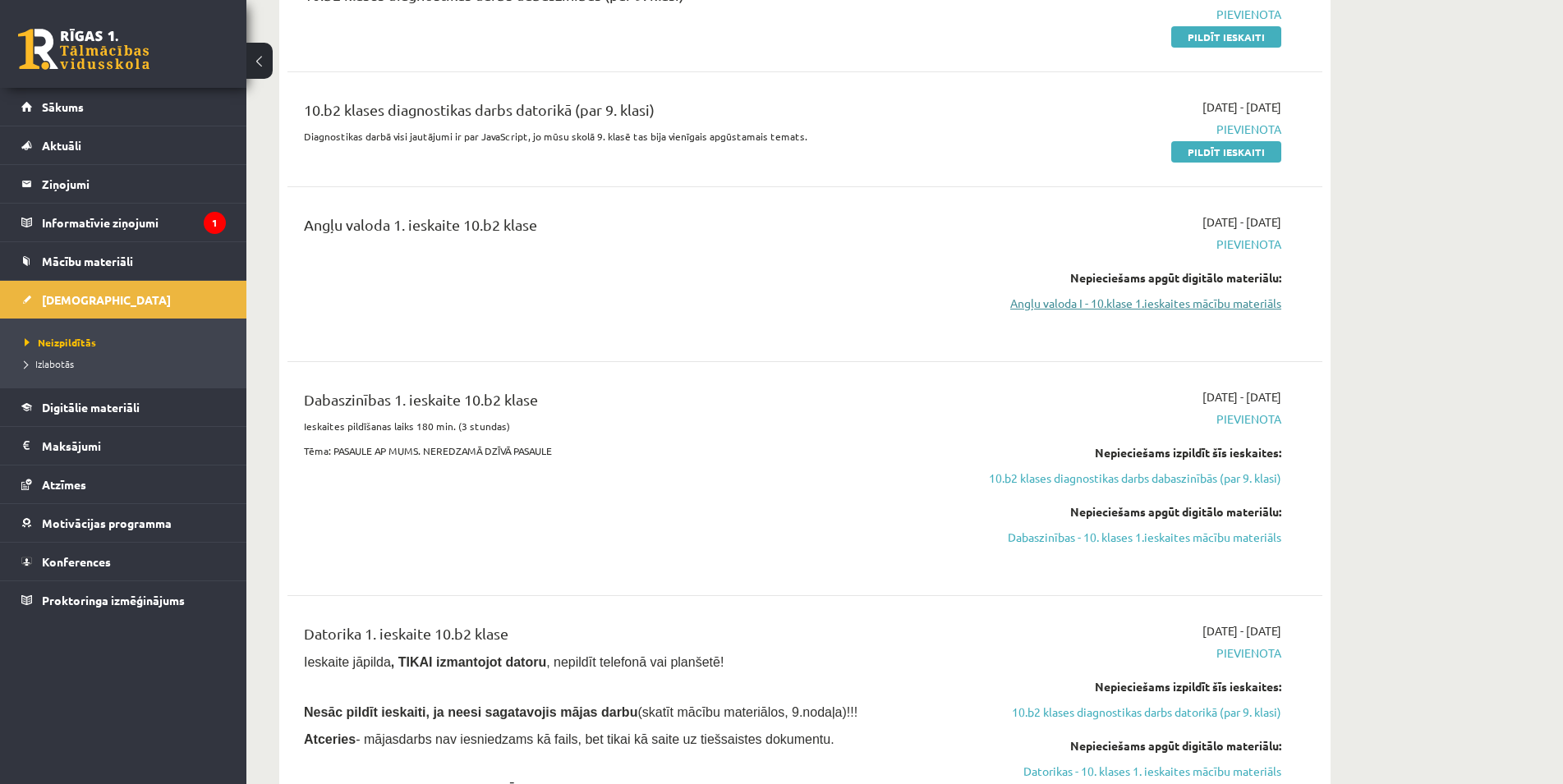
click at [1100, 296] on link "Angļu valoda I - 10.klase 1.ieskaites mācību materiāls" at bounding box center [1126, 303] width 310 height 18
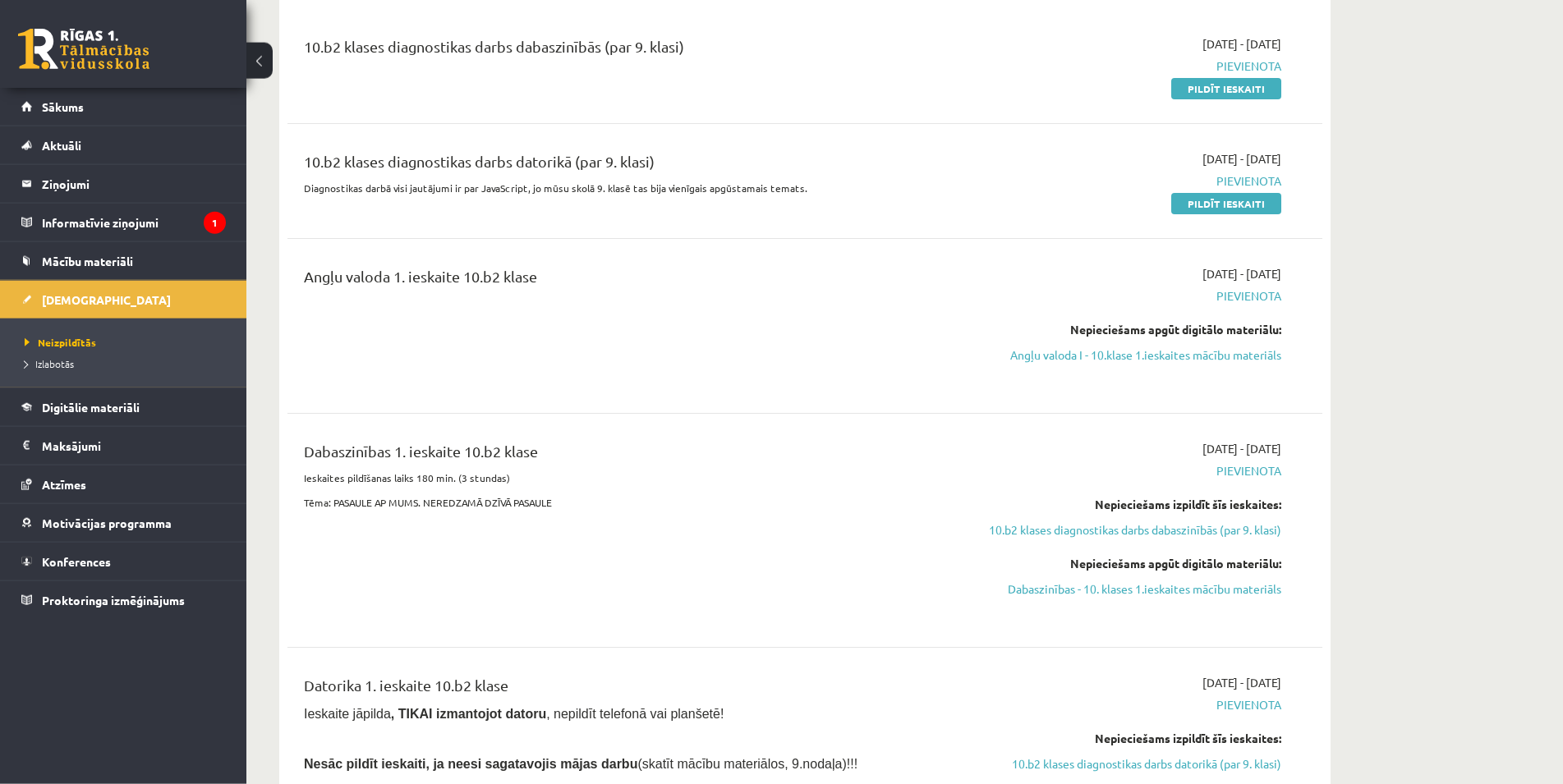
scroll to position [167, 0]
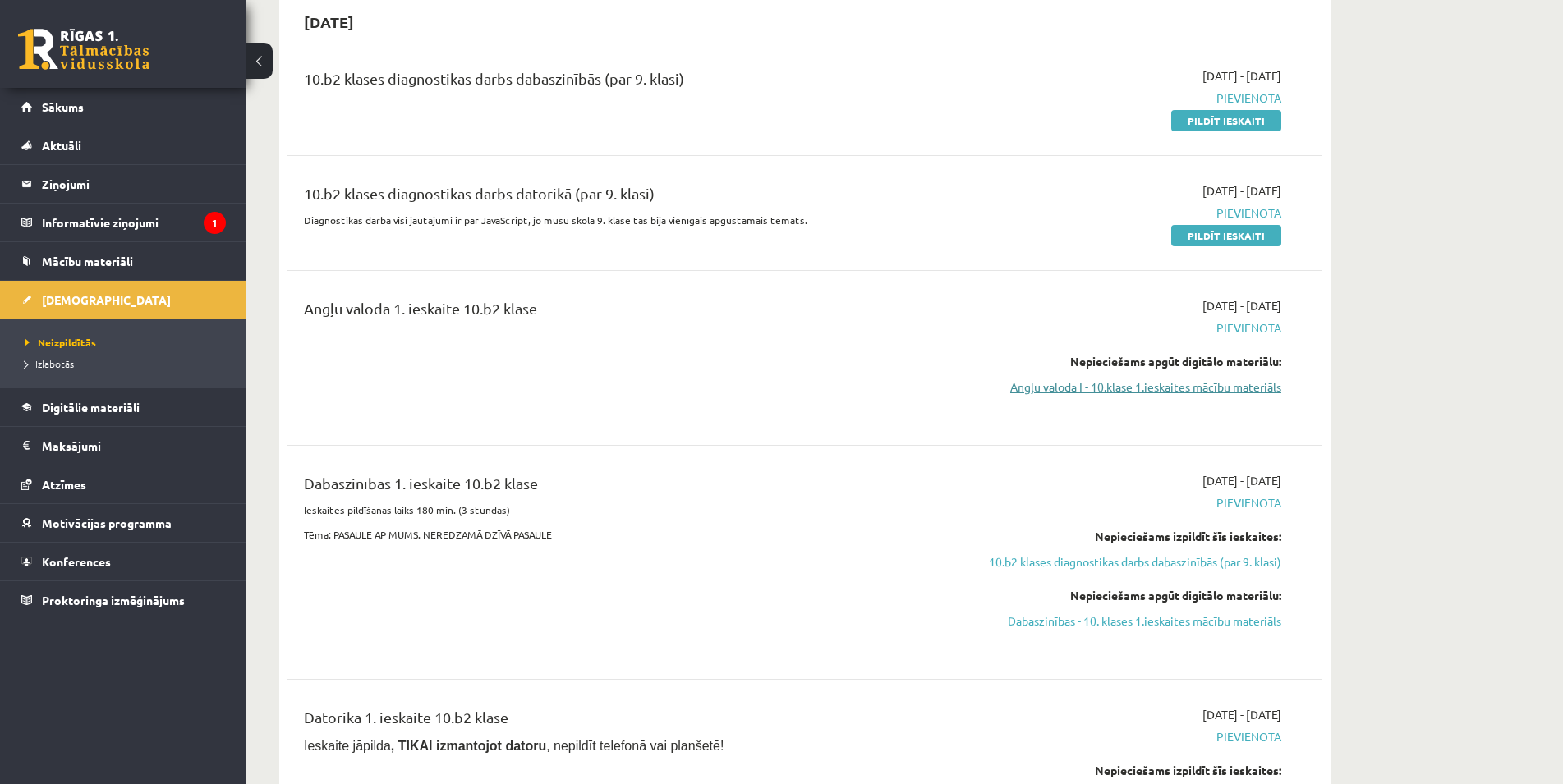
click at [1231, 379] on link "Angļu valoda I - 10.klase 1.ieskaites mācību materiāls" at bounding box center [1126, 388] width 310 height 18
click at [1044, 382] on link "Angļu valoda I - 10.klase 1.ieskaites mācību materiāls" at bounding box center [1126, 388] width 310 height 18
